Goal: Task Accomplishment & Management: Complete application form

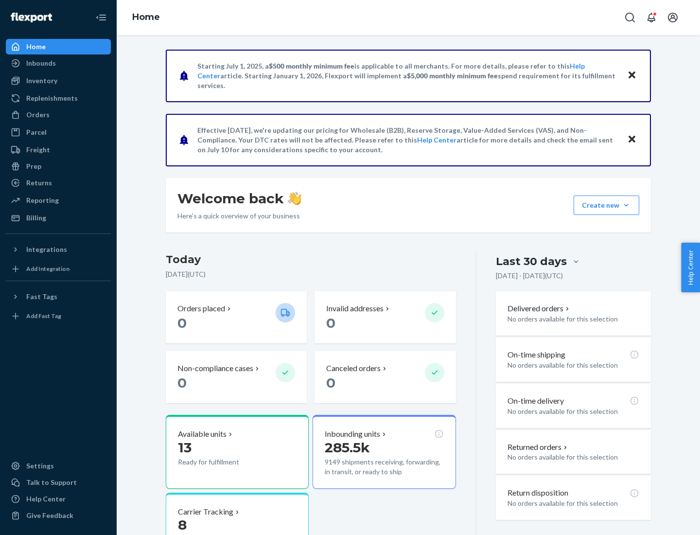
click at [626, 205] on button "Create new Create new inbound Create new order Create new product" at bounding box center [607, 204] width 66 height 19
click at [58, 63] on div "Inbounds" at bounding box center [58, 63] width 103 height 14
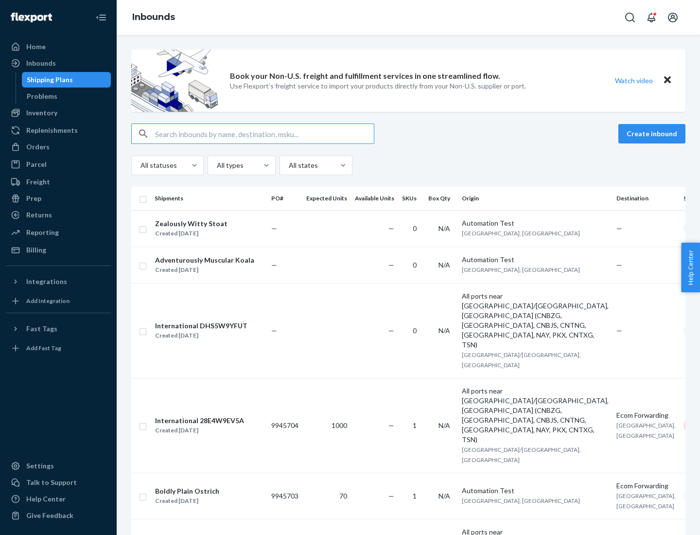
click at [653, 134] on button "Create inbound" at bounding box center [651, 133] width 67 height 19
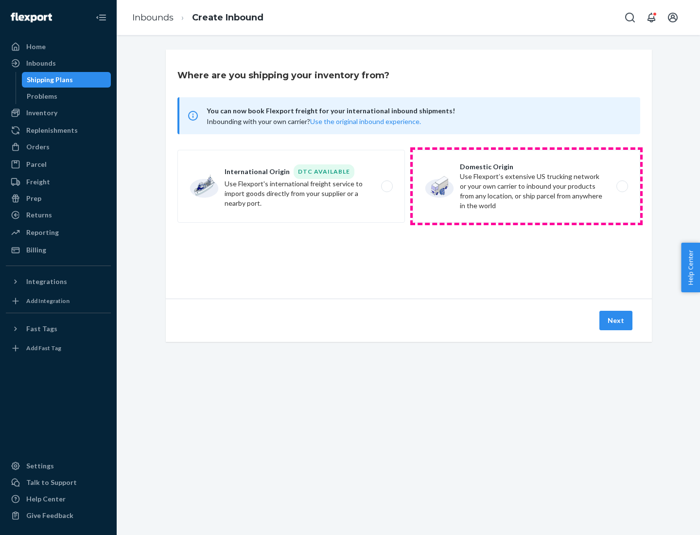
click at [526, 186] on label "Domestic Origin Use Flexport’s extensive US trucking network or your own carrie…" at bounding box center [526, 186] width 227 height 73
click at [622, 186] on input "Domestic Origin Use Flexport’s extensive US trucking network or your own carrie…" at bounding box center [625, 186] width 6 height 6
radio input "true"
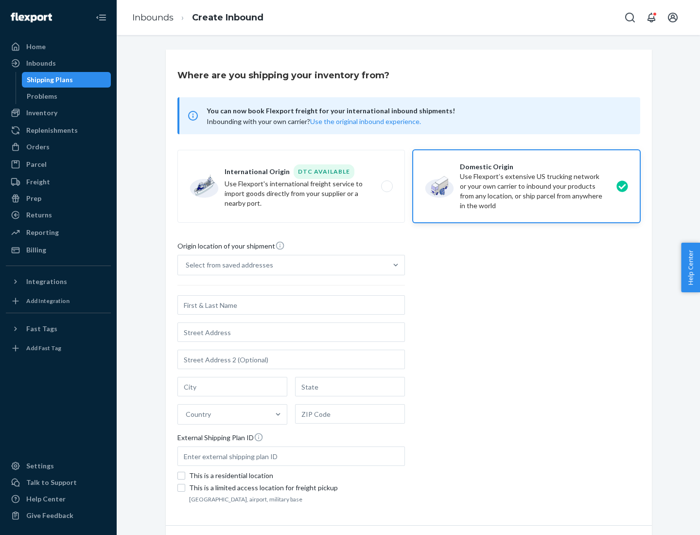
click at [227, 265] on div "Select from saved addresses" at bounding box center [229, 265] width 87 height 10
click at [187, 265] on input "Select from saved addresses" at bounding box center [186, 265] width 1 height 10
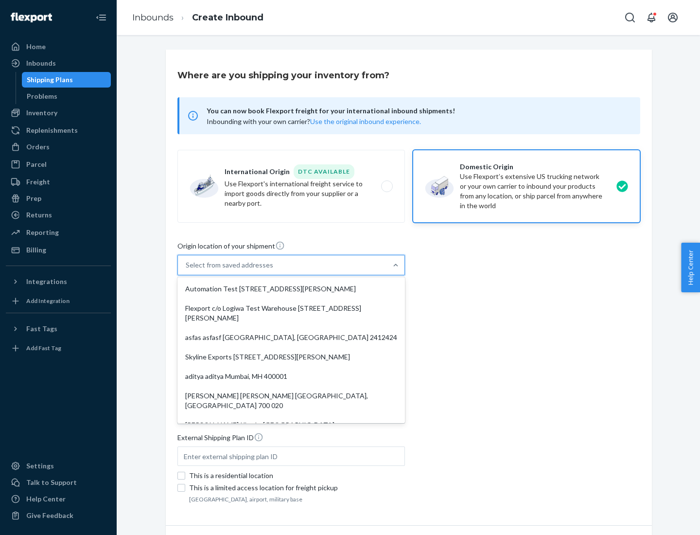
scroll to position [4, 0]
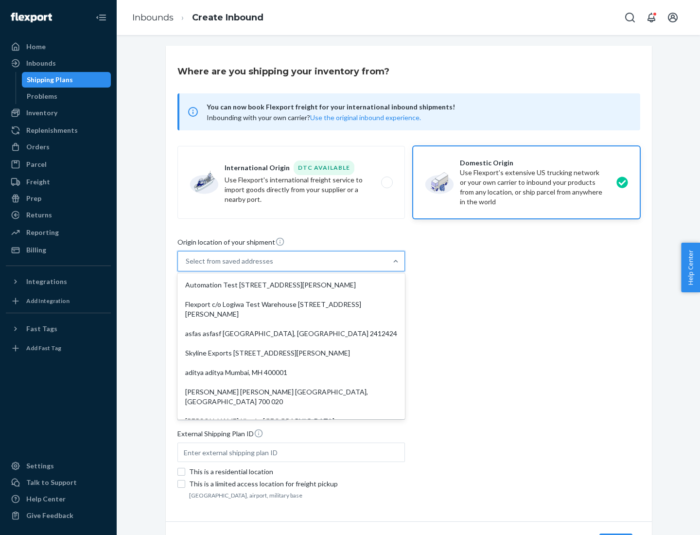
click at [291, 285] on div "Automation Test [STREET_ADDRESS][PERSON_NAME]" at bounding box center [291, 284] width 224 height 19
click at [187, 266] on input "option Automation Test [STREET_ADDRESS][PERSON_NAME]. 9 results available. Use …" at bounding box center [186, 261] width 1 height 10
type input "Automation Test"
type input "9th Floor"
type input "[GEOGRAPHIC_DATA]"
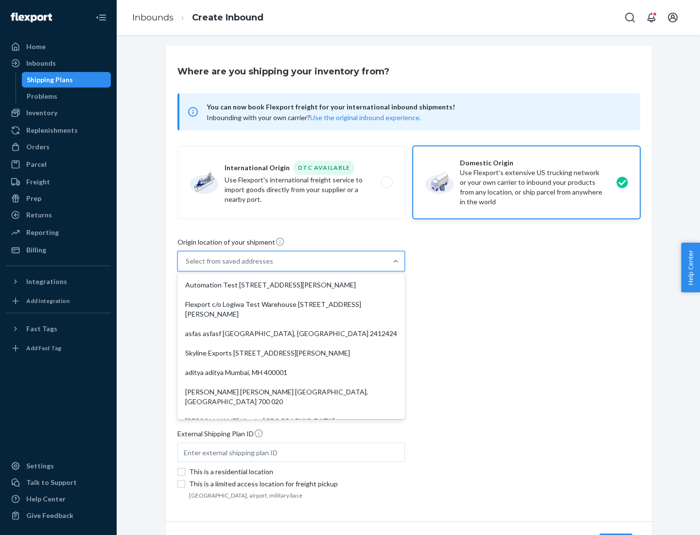
type input "CA"
type input "94104"
type input "[STREET_ADDRESS][PERSON_NAME]"
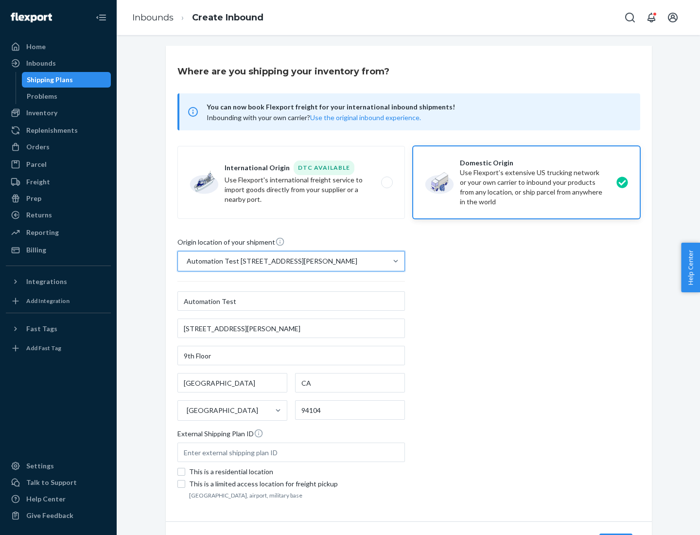
scroll to position [57, 0]
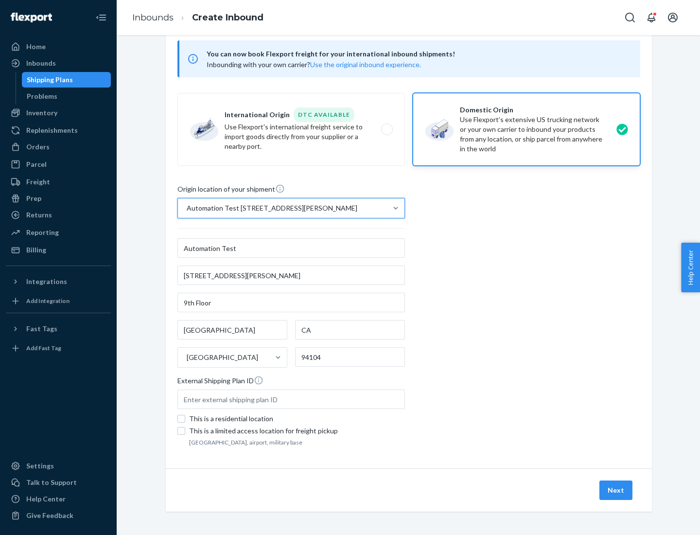
click at [616, 490] on button "Next" at bounding box center [615, 489] width 33 height 19
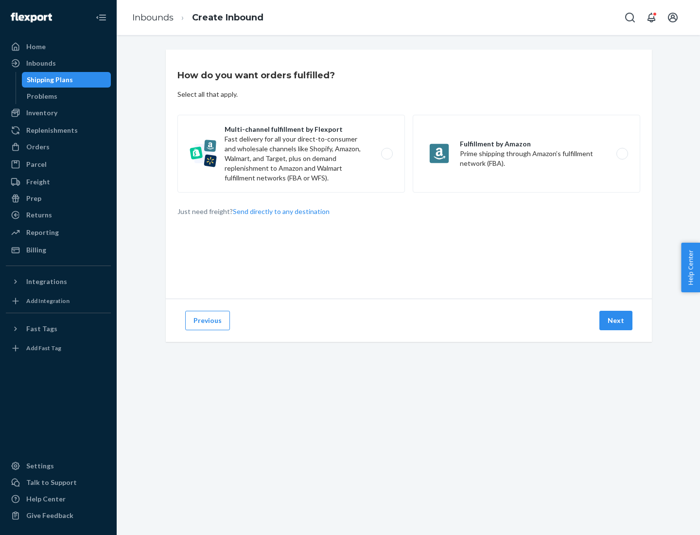
click at [291, 154] on label "Multi-channel fulfillment by Flexport Fast delivery for all your direct-to-cons…" at bounding box center [290, 154] width 227 height 78
click at [386, 154] on input "Multi-channel fulfillment by Flexport Fast delivery for all your direct-to-cons…" at bounding box center [389, 154] width 6 height 6
radio input "true"
click at [616, 320] on button "Next" at bounding box center [615, 320] width 33 height 19
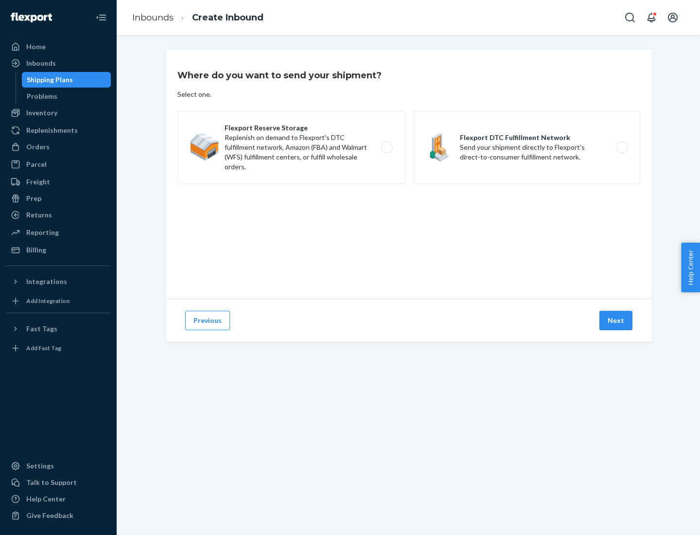
click at [526, 147] on label "Flexport DTC Fulfillment Network Send your shipment directly to Flexport's dire…" at bounding box center [526, 147] width 227 height 73
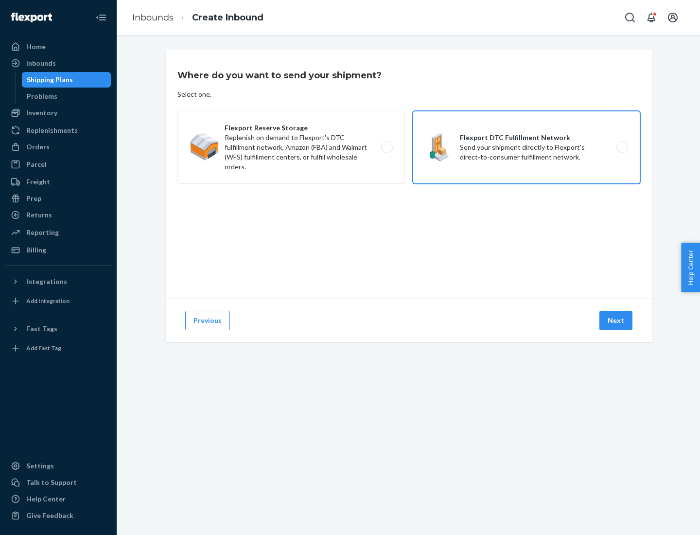
click at [622, 147] on input "Flexport DTC Fulfillment Network Send your shipment directly to Flexport's dire…" at bounding box center [625, 147] width 6 height 6
radio input "true"
click at [616, 320] on button "Next" at bounding box center [615, 320] width 33 height 19
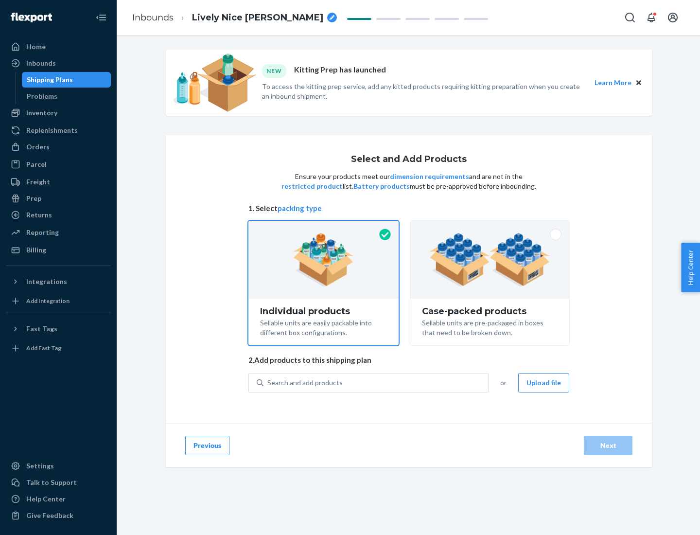
click at [490, 260] on img at bounding box center [489, 259] width 121 height 53
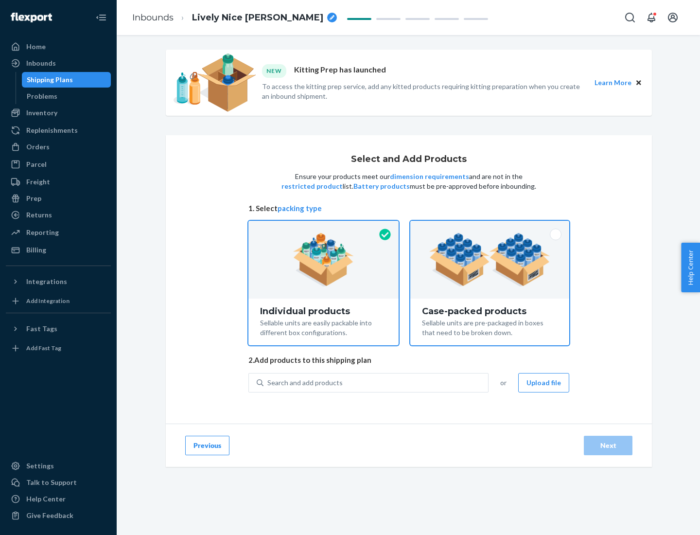
click at [490, 227] on input "Case-packed products Sellable units are pre-packaged in boxes that need to be b…" at bounding box center [490, 224] width 6 height 6
radio input "true"
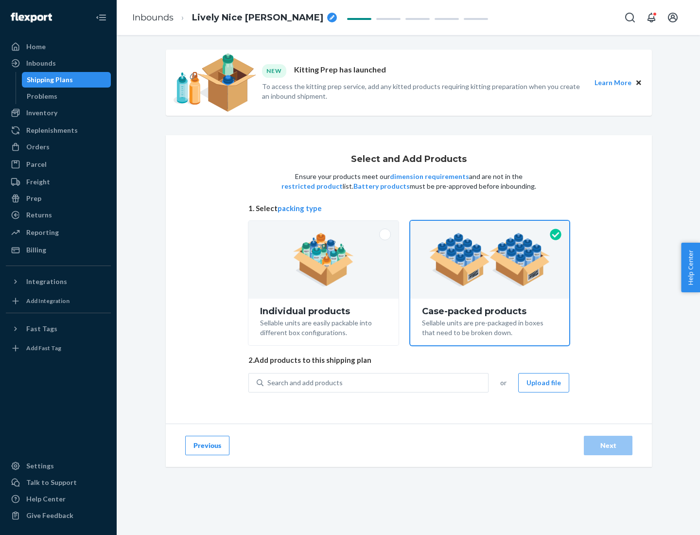
radio input "false"
click at [376, 382] on div "Search and add products" at bounding box center [375, 382] width 225 height 17
click at [268, 382] on input "Search and add products" at bounding box center [267, 383] width 1 height 10
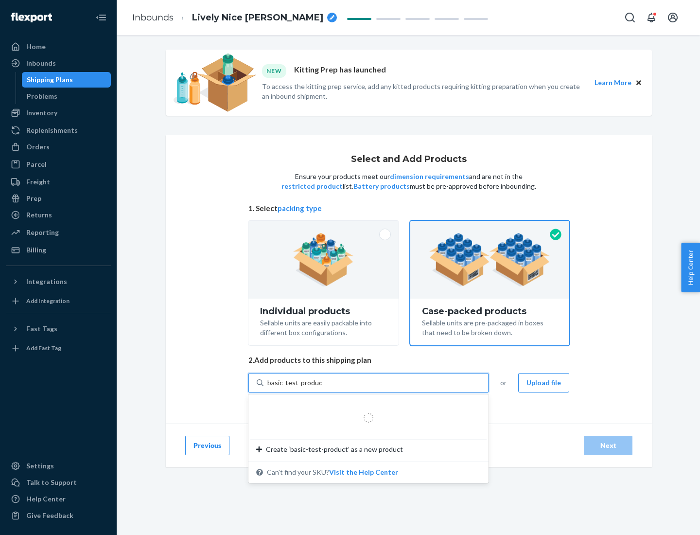
type input "basic-test-product-1"
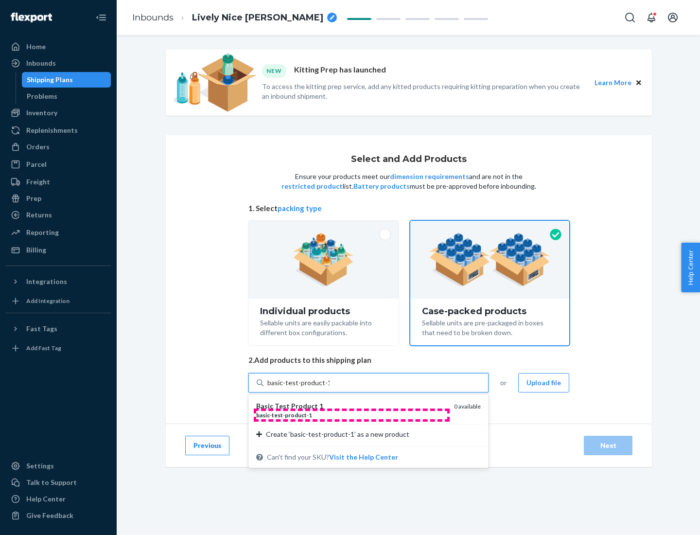
click at [351, 415] on div "basic - test - product - 1" at bounding box center [351, 415] width 190 height 8
click at [330, 387] on input "basic-test-product-1" at bounding box center [298, 383] width 62 height 10
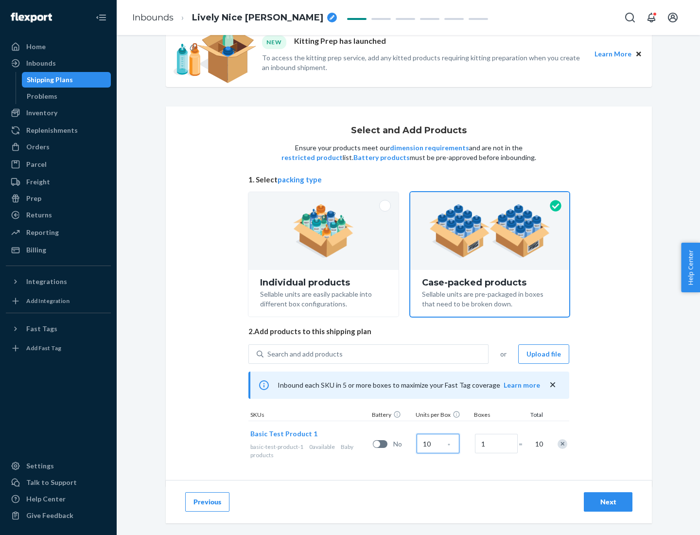
scroll to position [35, 0]
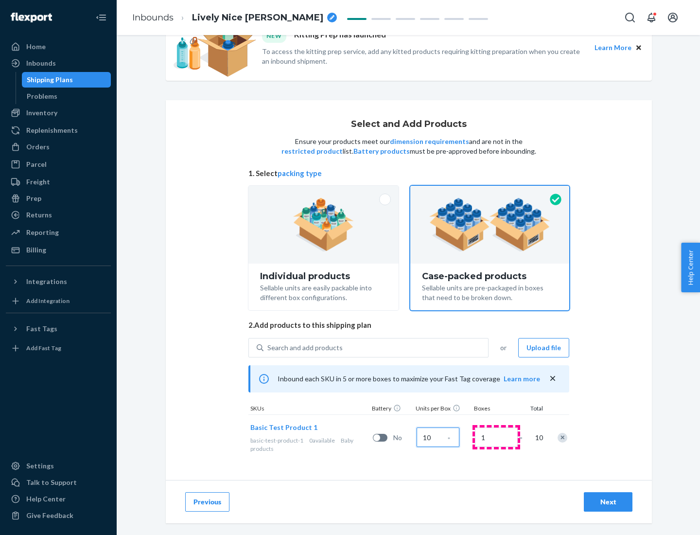
type input "10"
type input "7"
click at [608, 502] on div "Next" at bounding box center [608, 502] width 32 height 10
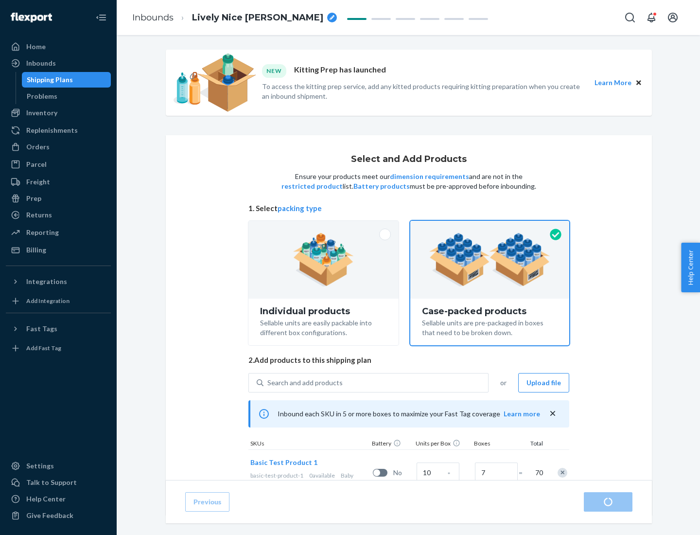
radio input "true"
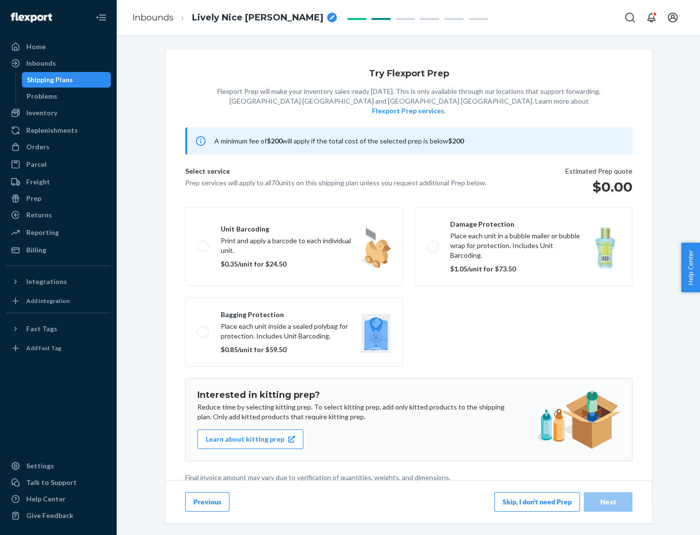
scroll to position [2, 0]
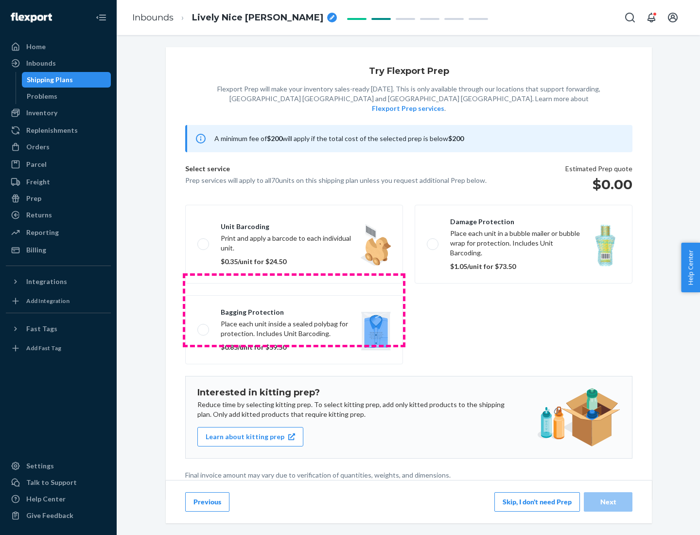
click at [294, 310] on label "Bagging protection Place each unit inside a sealed polybag for protection. Incl…" at bounding box center [294, 329] width 218 height 69
click at [204, 326] on input "Bagging protection Place each unit inside a sealed polybag for protection. Incl…" at bounding box center [200, 329] width 6 height 6
checkbox input "true"
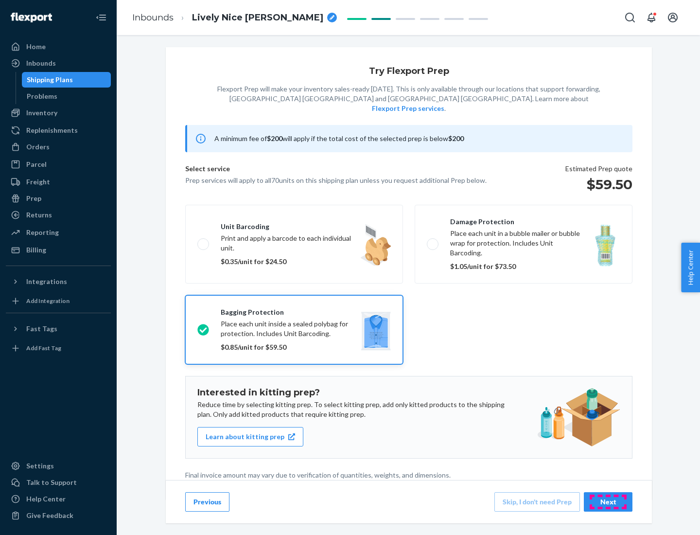
click at [608, 501] on div "Next" at bounding box center [608, 502] width 32 height 10
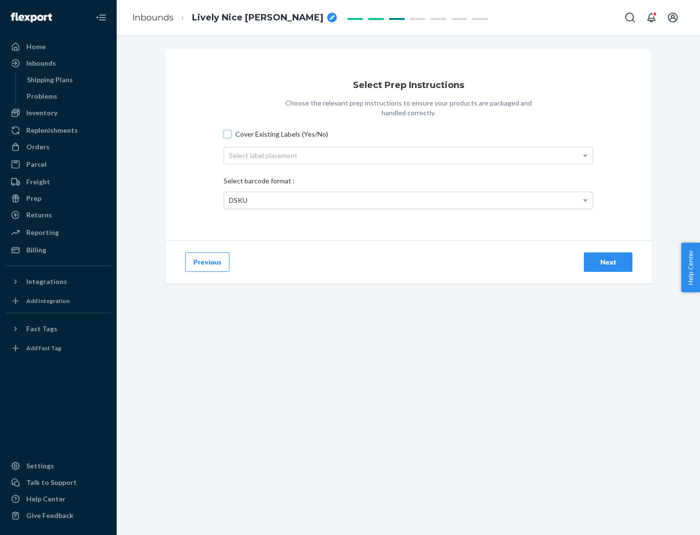
click at [227, 134] on input "Cover Existing Labels (Yes/No)" at bounding box center [228, 134] width 8 height 8
checkbox input "true"
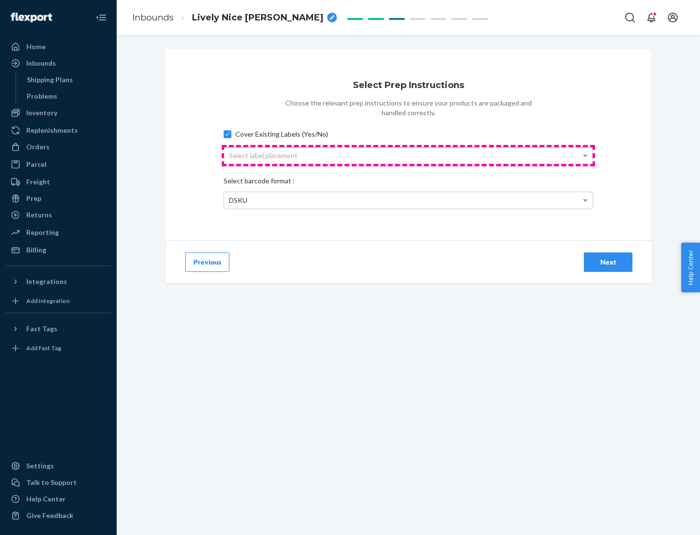
click at [408, 155] on div "Select label placement" at bounding box center [408, 155] width 368 height 17
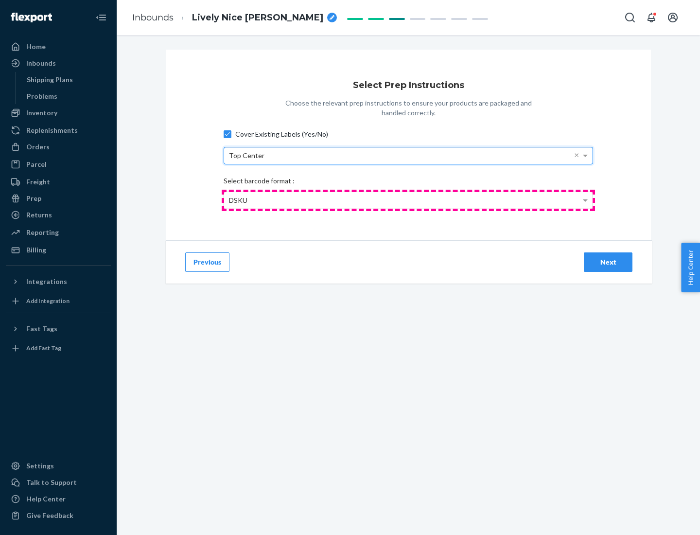
click at [408, 200] on div "DSKU" at bounding box center [408, 200] width 368 height 17
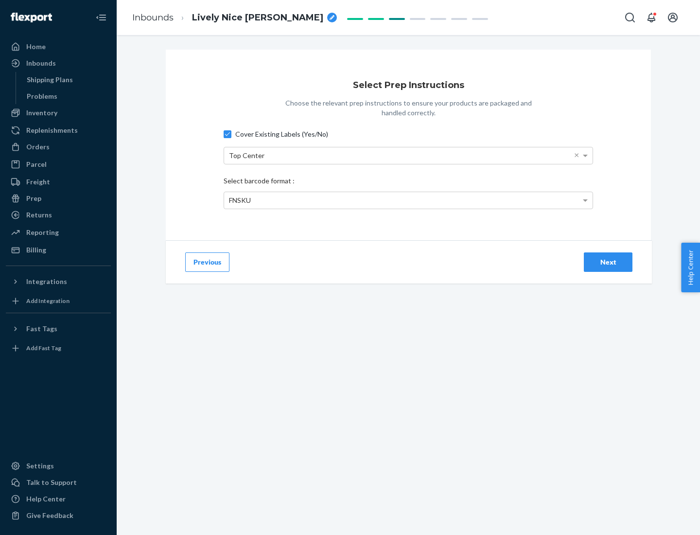
click at [608, 261] on div "Next" at bounding box center [608, 262] width 32 height 10
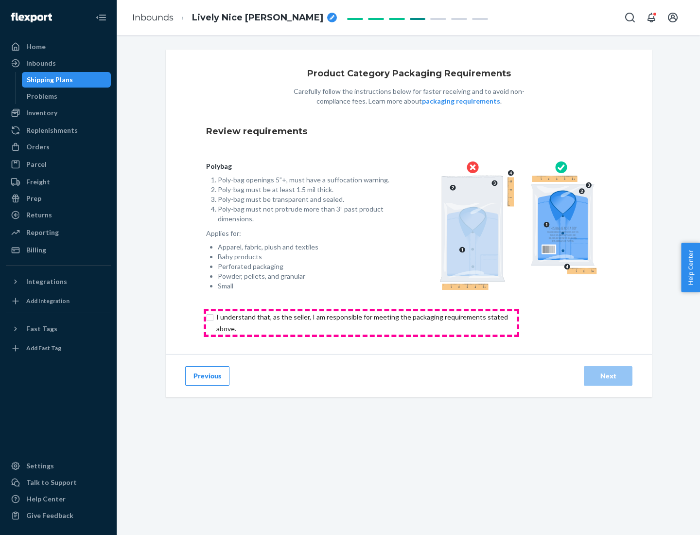
click at [361, 322] on input "checkbox" at bounding box center [367, 322] width 323 height 23
checkbox input "true"
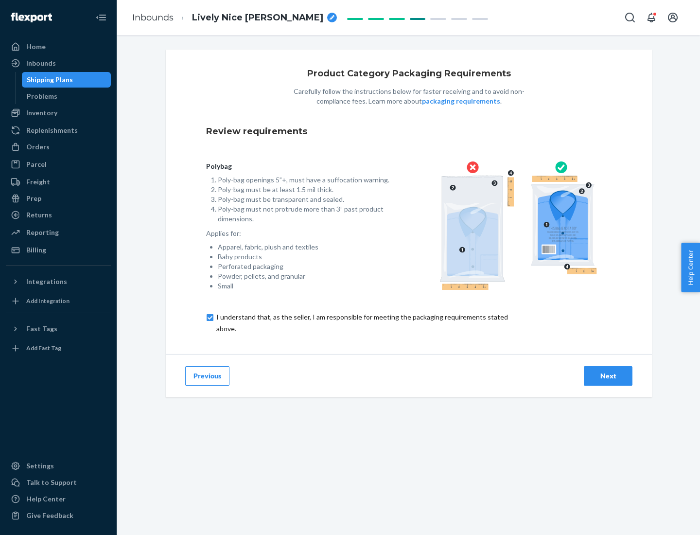
click at [608, 375] on div "Next" at bounding box center [608, 376] width 32 height 10
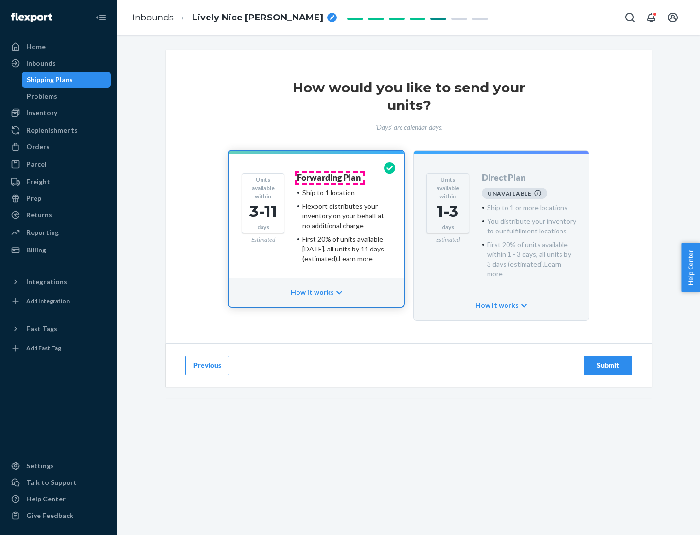
click at [330, 177] on h4 "Forwarding Plan" at bounding box center [329, 178] width 64 height 10
click at [608, 360] on div "Submit" at bounding box center [608, 365] width 32 height 10
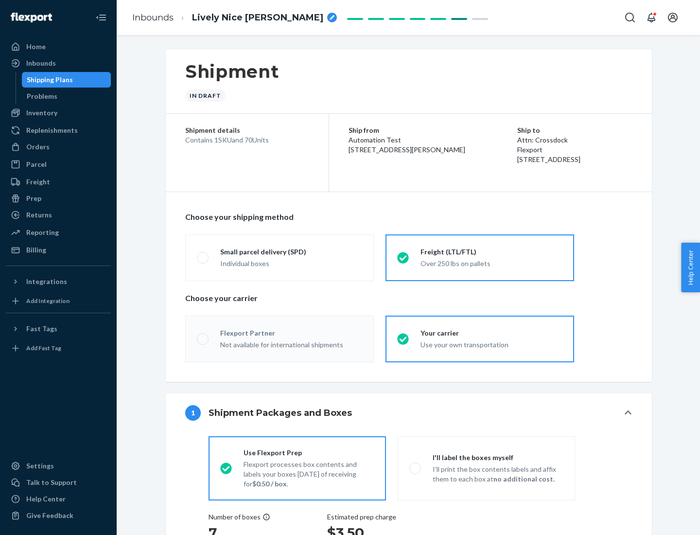
radio input "true"
radio input "false"
radio input "true"
radio input "false"
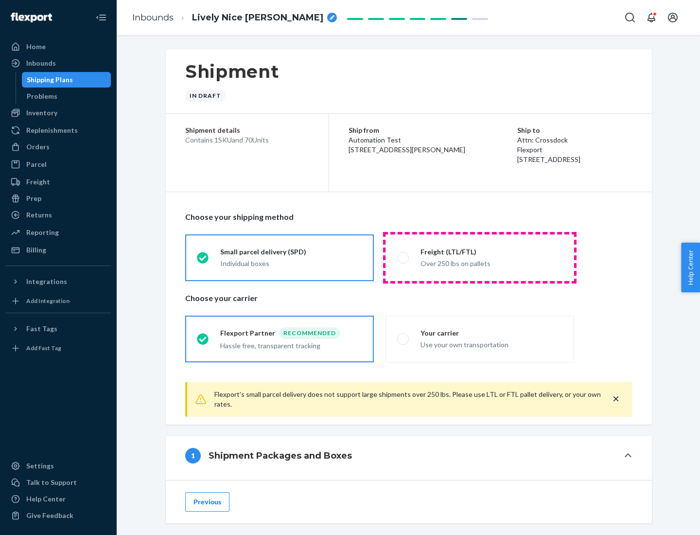
click at [480, 257] on div "Over 250 lbs on pallets" at bounding box center [491, 263] width 142 height 12
click at [403, 257] on input "Freight (LTL/FTL) Over 250 lbs on pallets" at bounding box center [400, 257] width 6 height 6
radio input "true"
radio input "false"
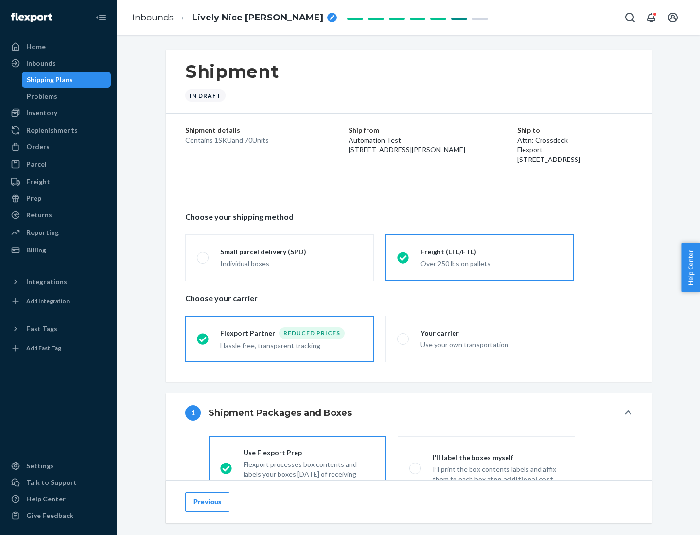
scroll to position [54, 0]
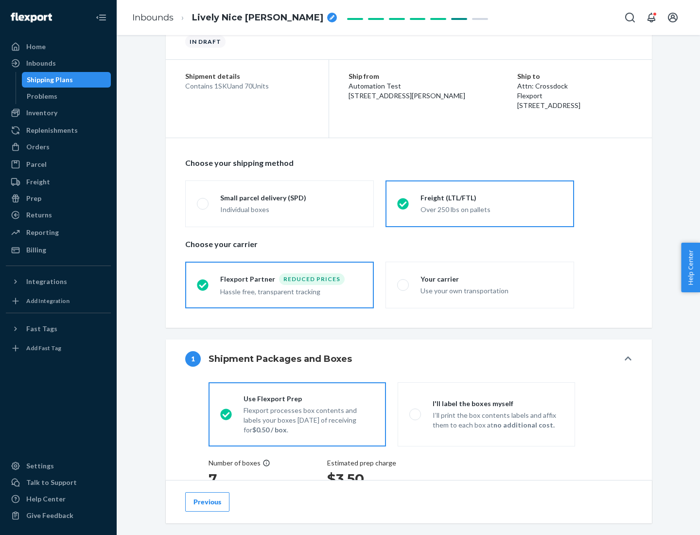
click at [480, 284] on div "Use your own transportation" at bounding box center [491, 290] width 142 height 12
click at [403, 284] on input "Your carrier Use your own transportation" at bounding box center [400, 284] width 6 height 6
radio input "true"
radio input "false"
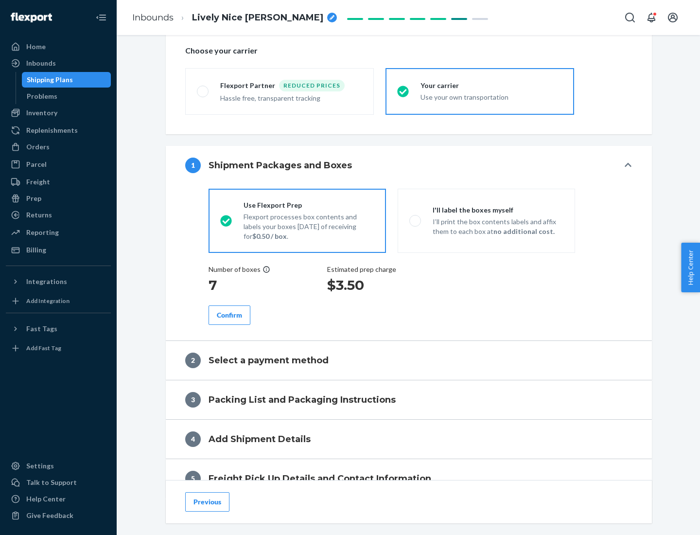
scroll to position [183, 0]
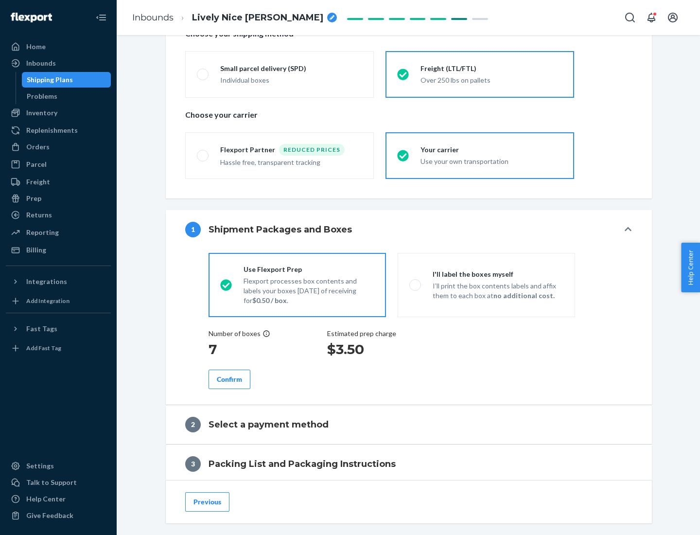
click at [486, 284] on p "I’ll print the box contents labels and affix them to each box at no additional …" at bounding box center [498, 290] width 131 height 19
click at [416, 284] on input "I'll label the boxes myself I’ll print the box contents labels and affix them t…" at bounding box center [412, 284] width 6 height 6
radio input "true"
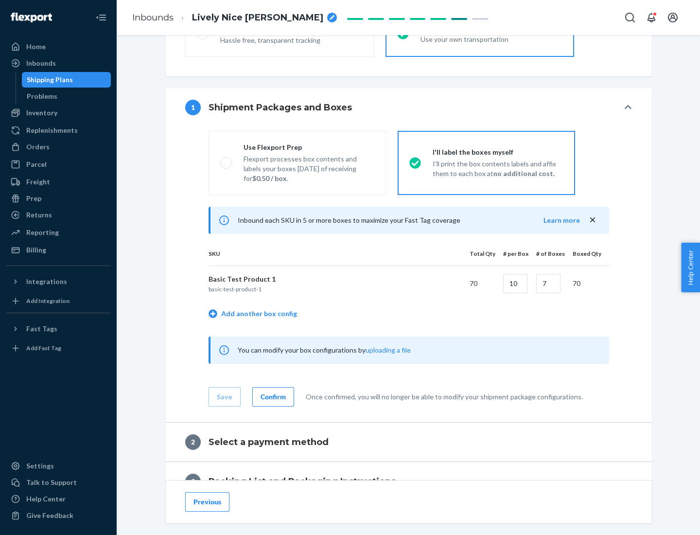
scroll to position [168, 0]
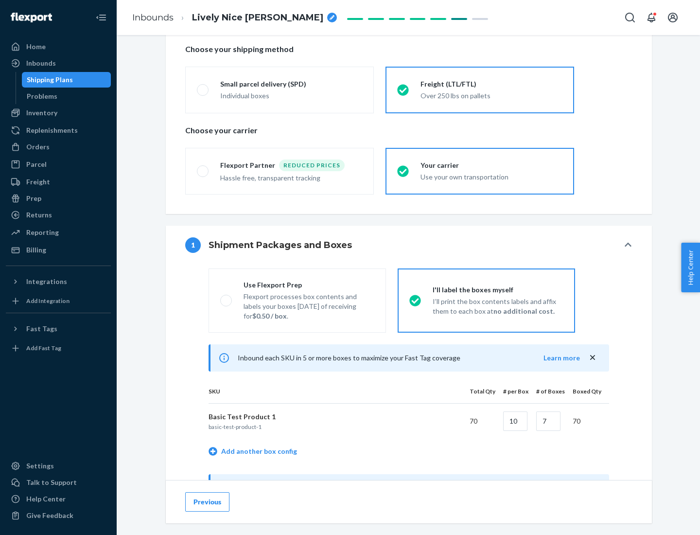
click at [309, 284] on div "Use Flexport Prep" at bounding box center [309, 285] width 131 height 10
click at [226, 297] on input "Use Flexport Prep Flexport processes box contents and labels your boxes [DATE] …" at bounding box center [223, 300] width 6 height 6
radio input "true"
radio input "false"
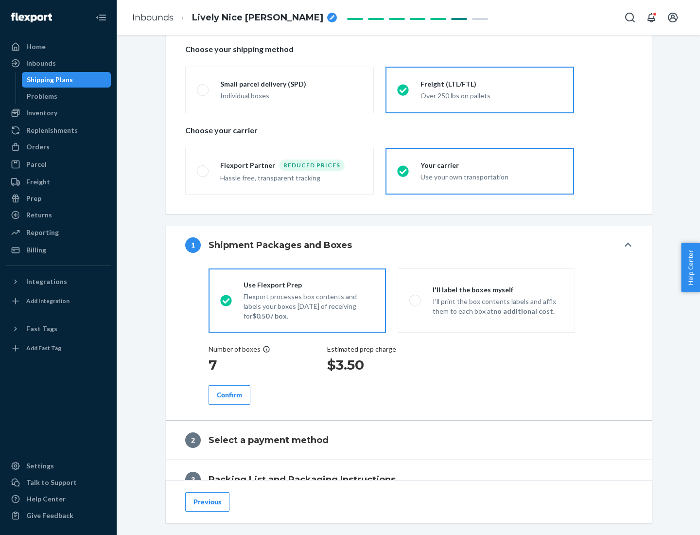
scroll to position [278, 0]
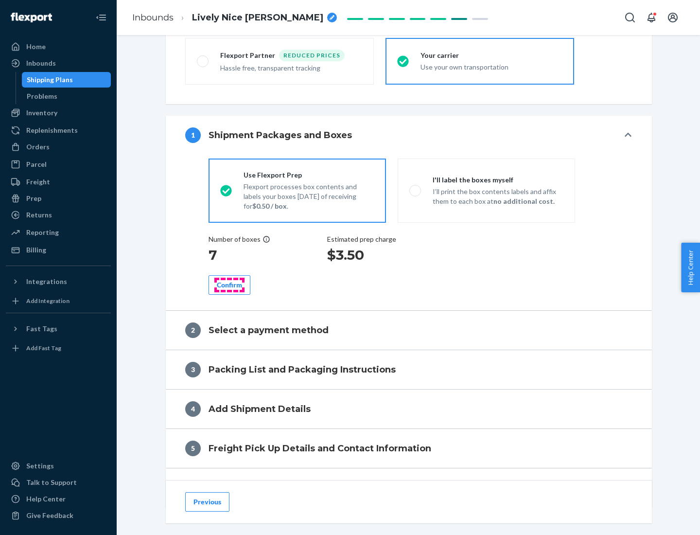
click at [229, 284] on div "Confirm" at bounding box center [229, 285] width 25 height 10
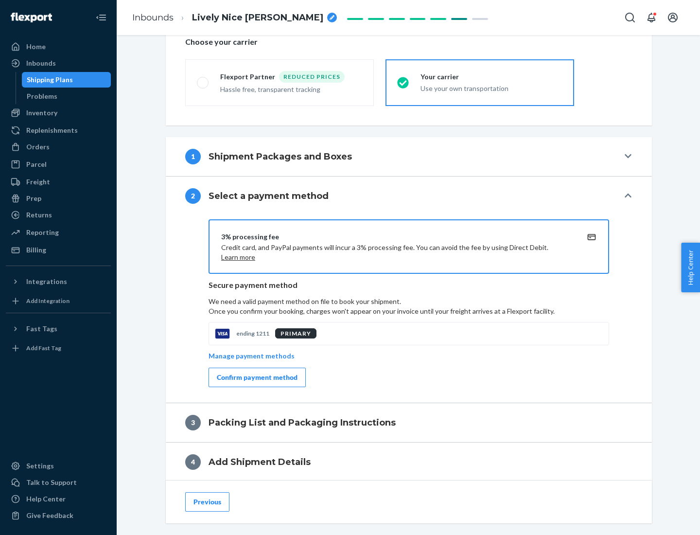
scroll to position [348, 0]
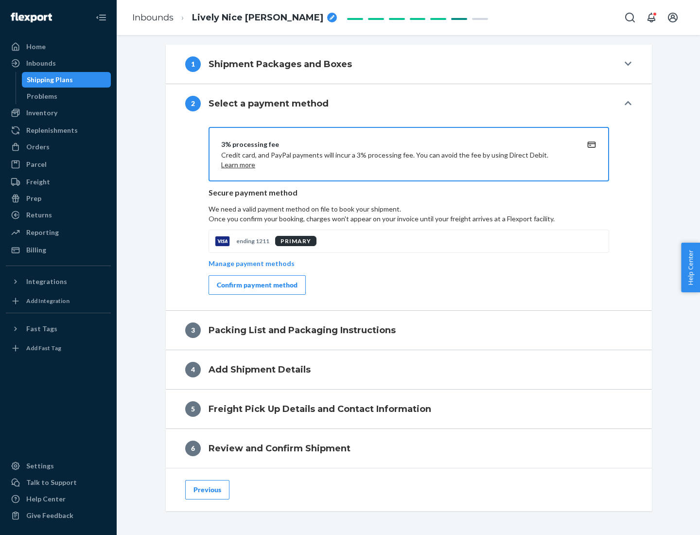
click at [256, 285] on div "Confirm payment method" at bounding box center [257, 285] width 81 height 10
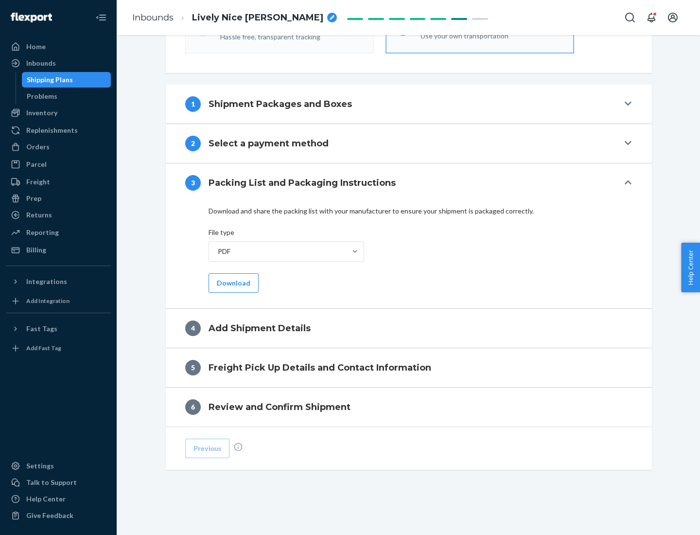
scroll to position [307, 0]
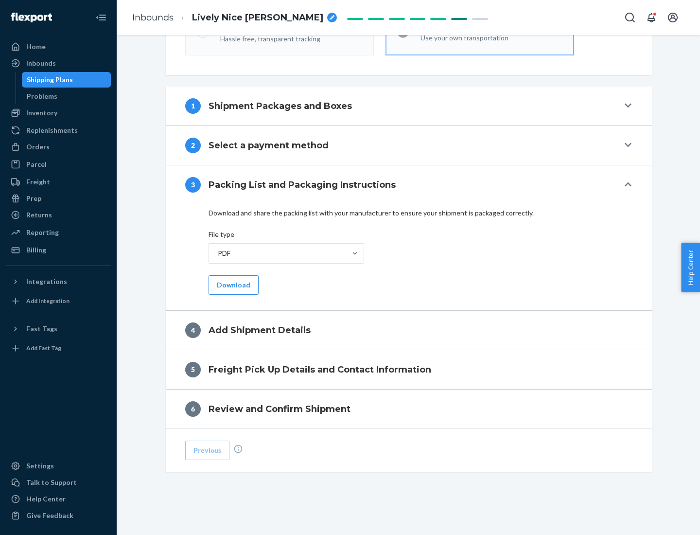
click at [232, 284] on button "Download" at bounding box center [234, 284] width 50 height 19
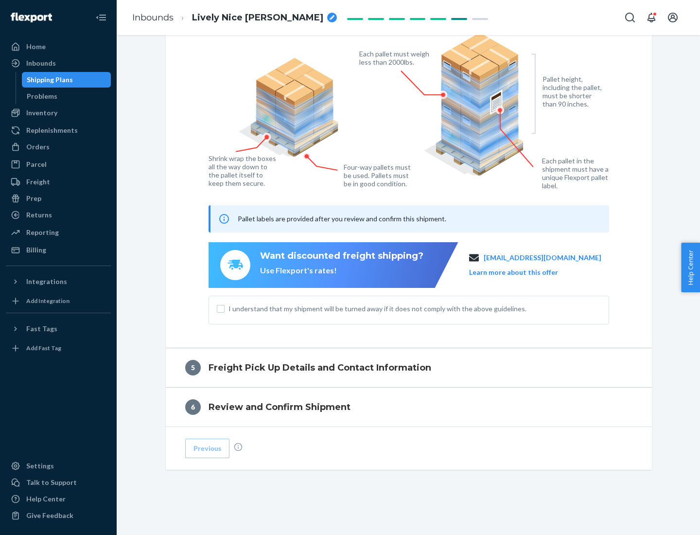
click at [409, 308] on span "I understand that my shipment will be turned away if it does not comply with th…" at bounding box center [414, 309] width 372 height 10
click at [225, 308] on input "I understand that my shipment will be turned away if it does not comply with th…" at bounding box center [221, 309] width 8 height 8
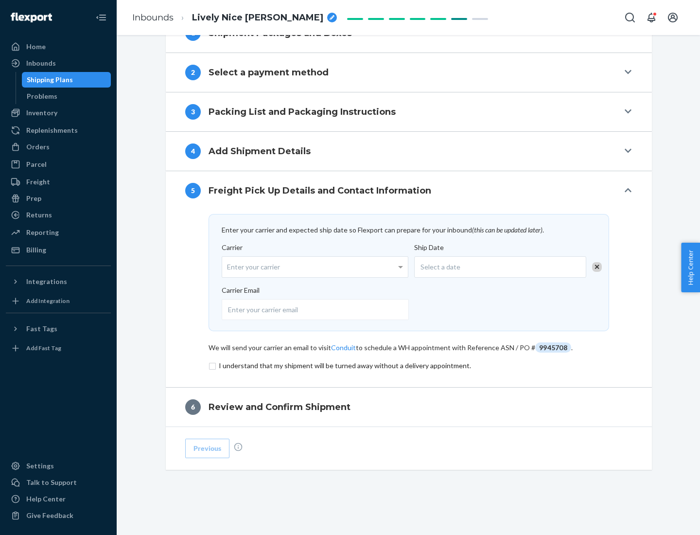
click at [409, 365] on input "checkbox" at bounding box center [409, 366] width 401 height 12
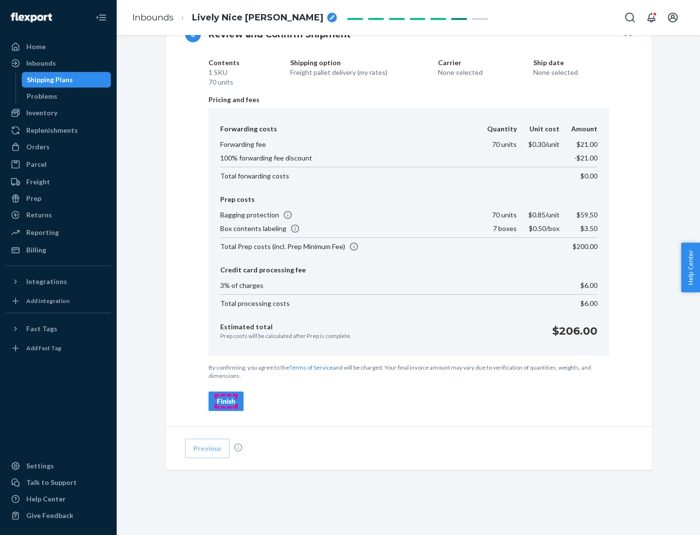
click at [226, 401] on div "Finish" at bounding box center [226, 401] width 18 height 10
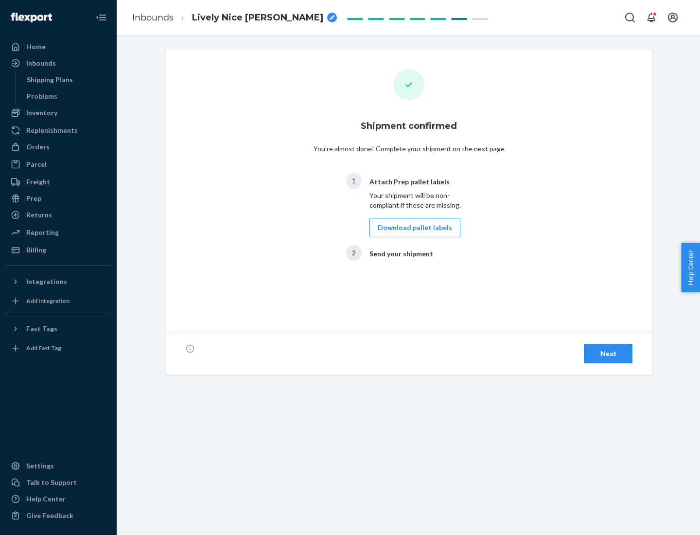
click at [412, 227] on button "Download pallet labels" at bounding box center [414, 227] width 91 height 19
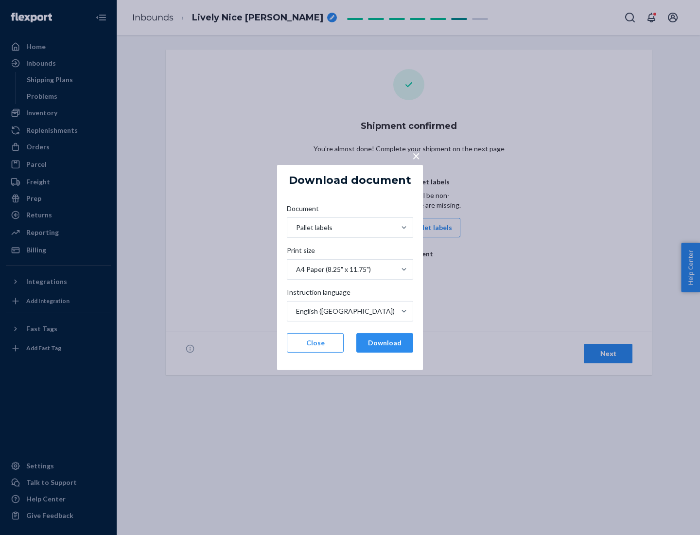
click at [384, 343] on button "Download" at bounding box center [384, 342] width 57 height 19
click at [416, 155] on span "×" at bounding box center [416, 155] width 8 height 17
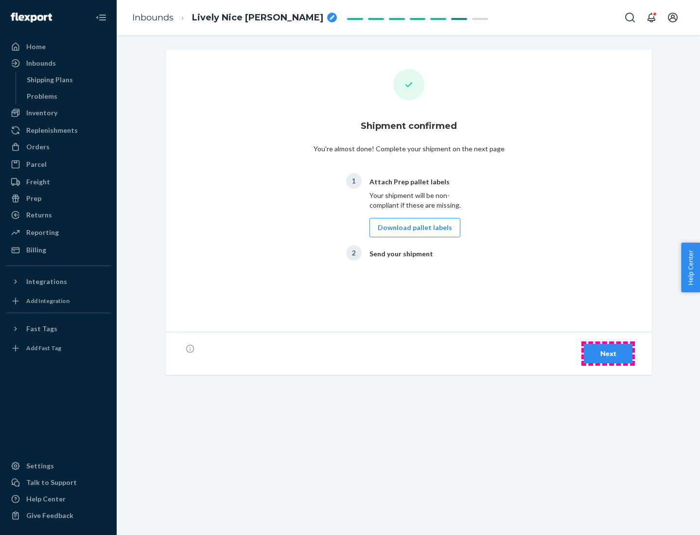
click at [608, 353] on div "Next" at bounding box center [608, 353] width 32 height 10
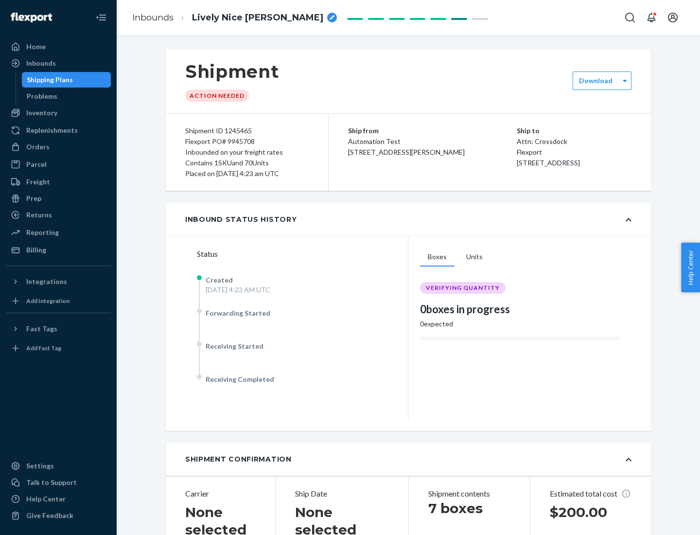
scroll to position [209, 0]
